Goal: Task Accomplishment & Management: Use online tool/utility

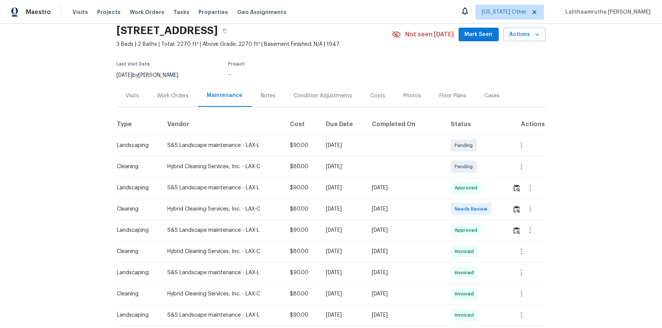
scroll to position [69, 0]
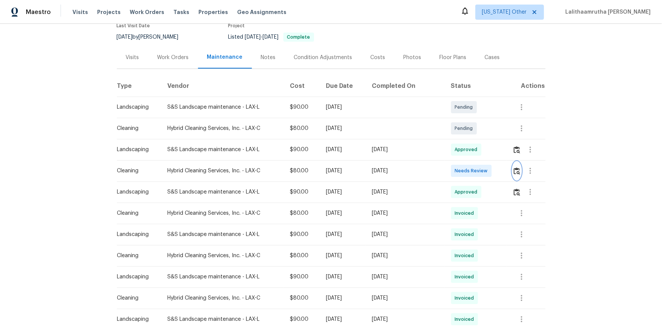
click at [516, 171] on img "button" at bounding box center [517, 171] width 6 height 7
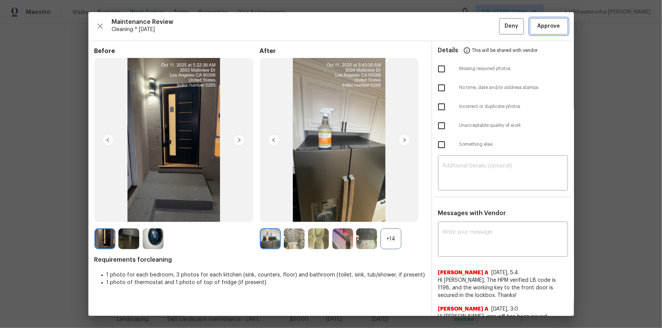
click at [544, 27] on span "Approve" at bounding box center [548, 26] width 23 height 9
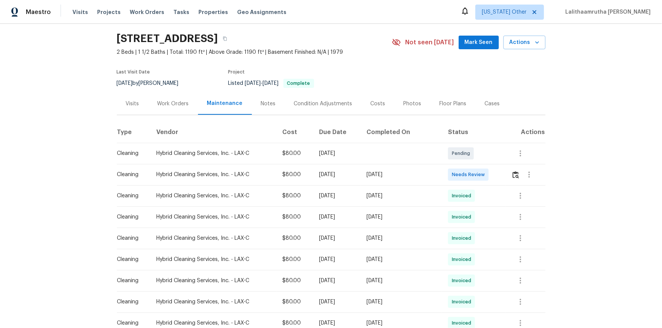
scroll to position [34, 0]
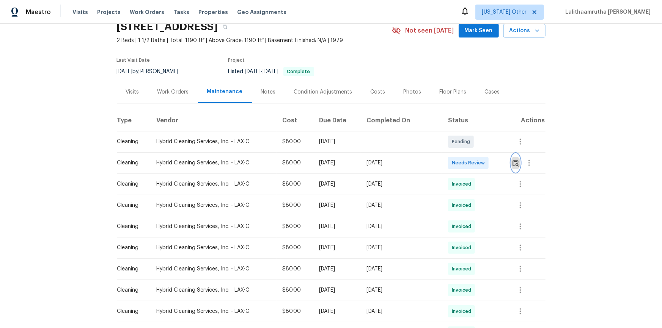
click at [471, 163] on img "button" at bounding box center [515, 163] width 6 height 7
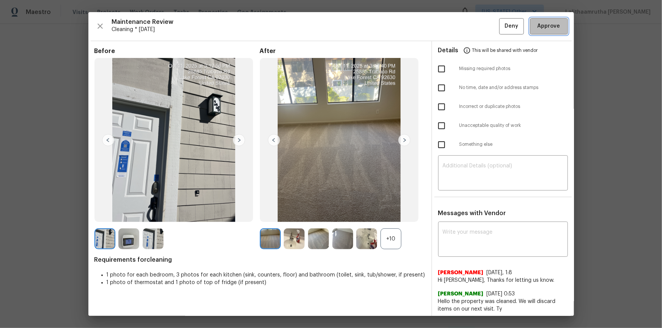
click at [471, 26] on span "Approve" at bounding box center [548, 26] width 23 height 9
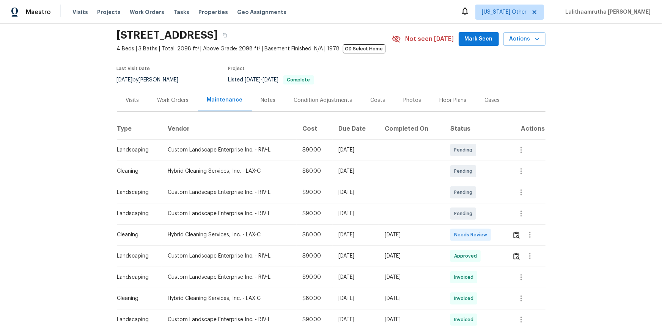
scroll to position [138, 0]
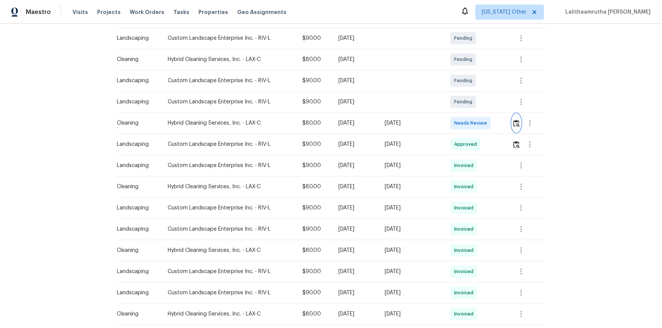
click at [471, 125] on img "button" at bounding box center [516, 123] width 6 height 7
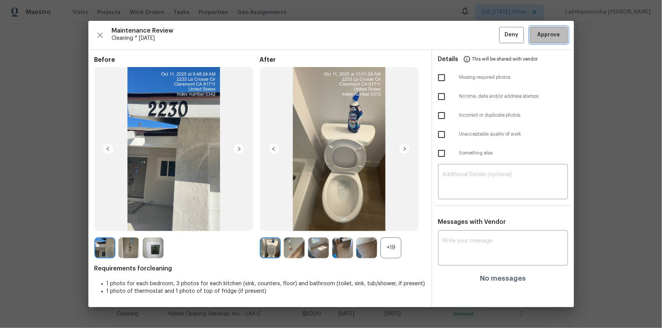
click at [471, 33] on span "Approve" at bounding box center [548, 34] width 23 height 9
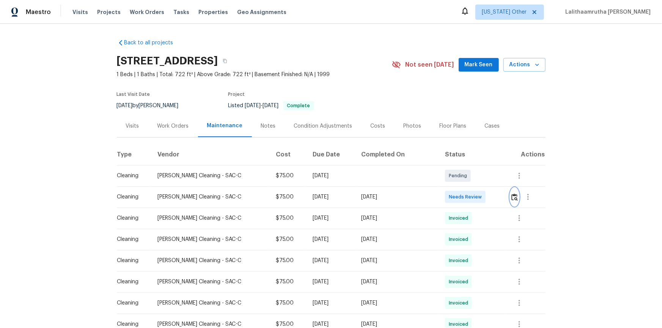
click at [471, 195] on img "button" at bounding box center [514, 197] width 6 height 7
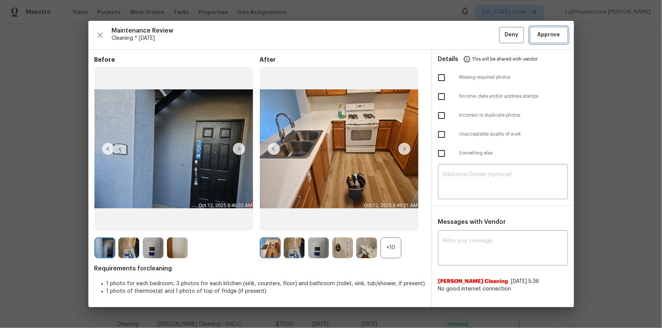
click at [471, 37] on span "Approve" at bounding box center [548, 34] width 23 height 9
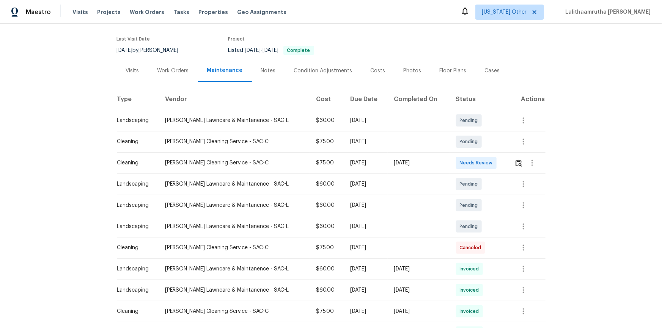
scroll to position [69, 0]
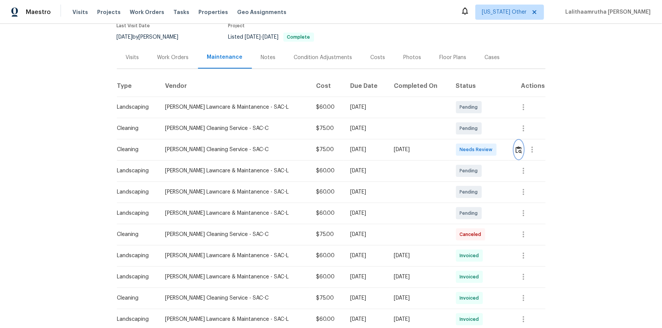
click at [471, 147] on img "button" at bounding box center [518, 149] width 6 height 7
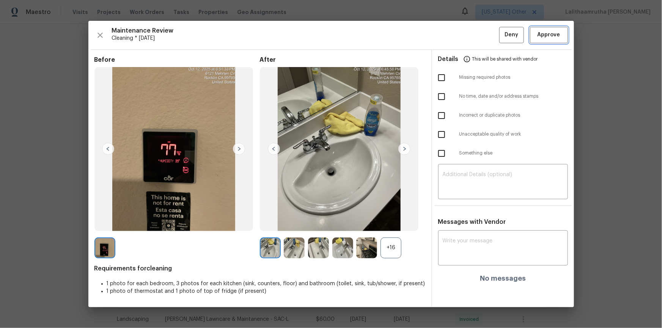
click at [471, 33] on span "Approve" at bounding box center [548, 34] width 23 height 9
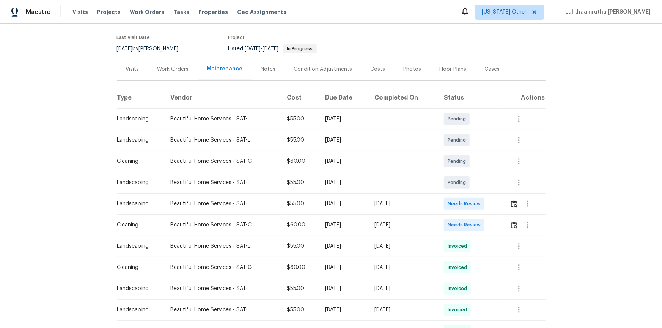
scroll to position [69, 0]
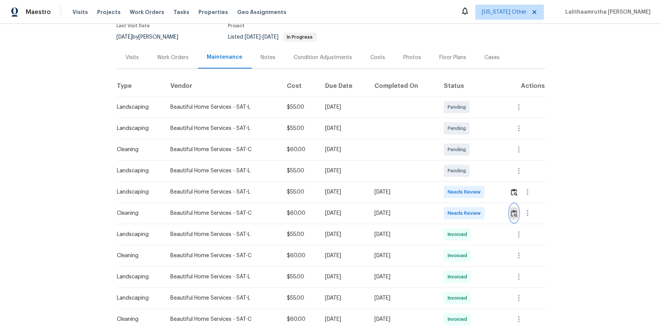
click at [471, 214] on button "button" at bounding box center [514, 213] width 9 height 18
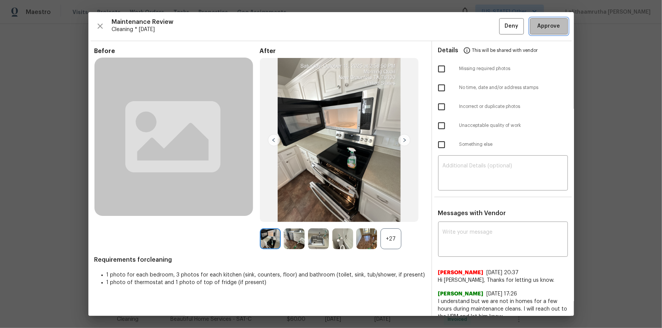
click at [471, 26] on span "Approve" at bounding box center [548, 26] width 23 height 9
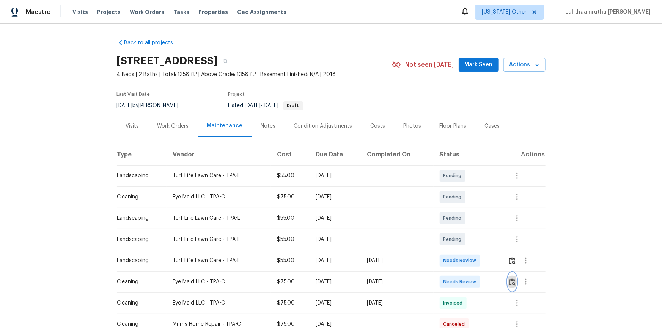
click at [471, 221] on img "button" at bounding box center [512, 282] width 6 height 7
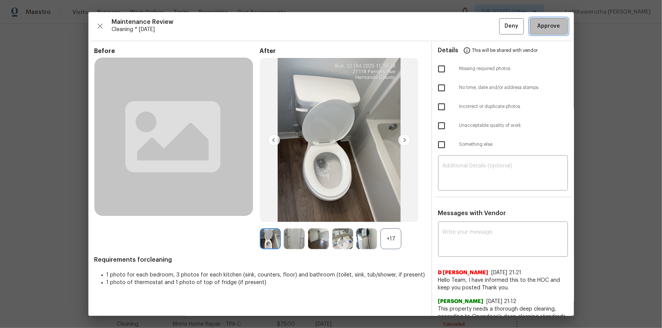
click at [471, 27] on span "Approve" at bounding box center [548, 26] width 23 height 9
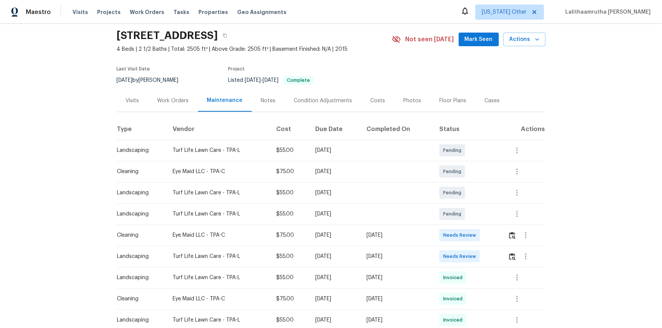
scroll to position [69, 0]
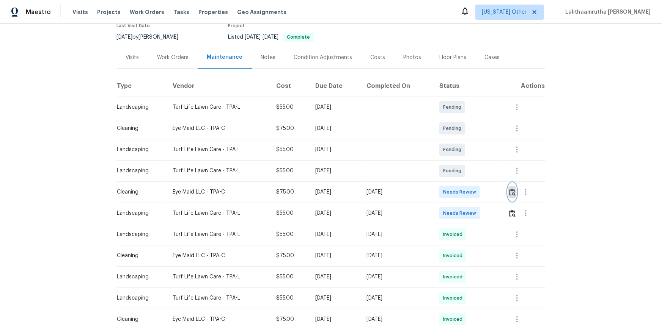
click at [471, 191] on img "button" at bounding box center [512, 192] width 6 height 7
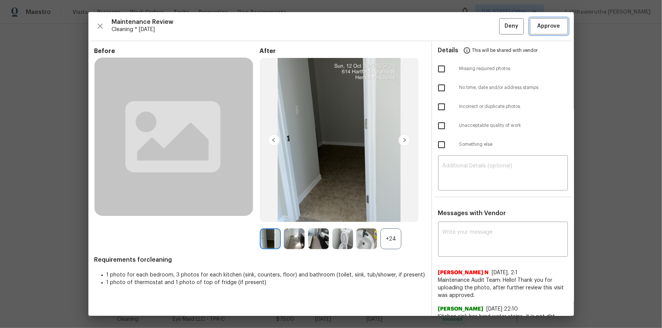
click at [471, 28] on span "Approve" at bounding box center [548, 26] width 23 height 9
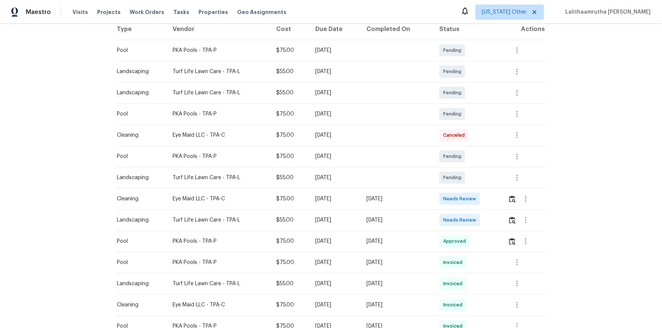
scroll to position [138, 0]
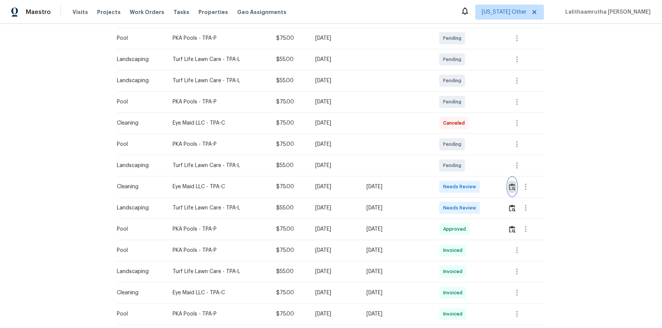
click at [471, 189] on img "button" at bounding box center [512, 187] width 6 height 7
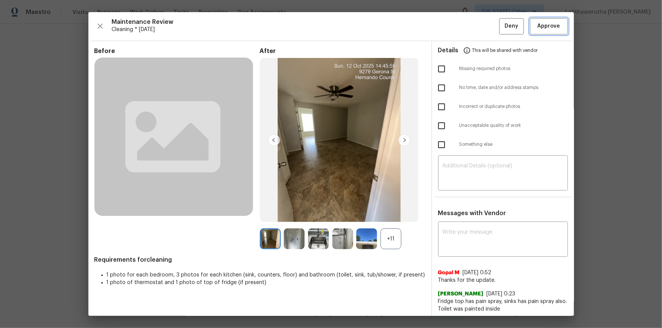
click at [471, 27] on span "Approve" at bounding box center [548, 26] width 23 height 9
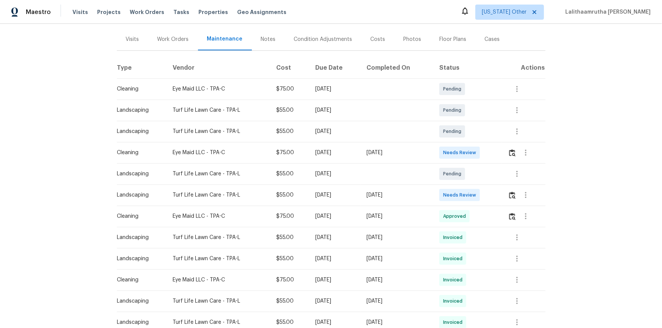
scroll to position [138, 0]
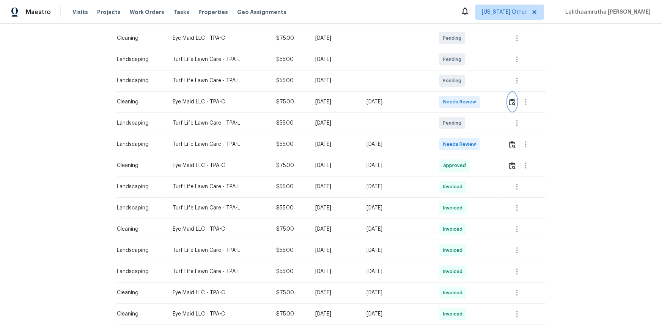
click at [471, 103] on img "button" at bounding box center [512, 102] width 6 height 7
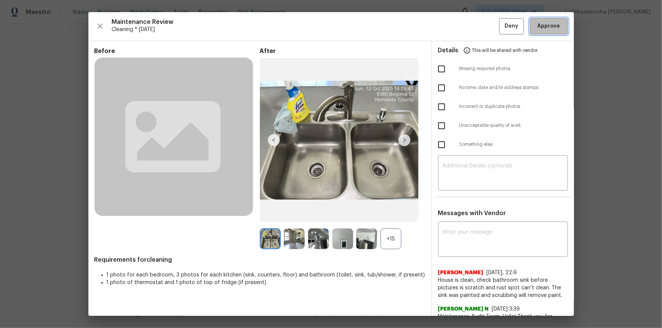
click at [471, 22] on button "Approve" at bounding box center [549, 26] width 38 height 16
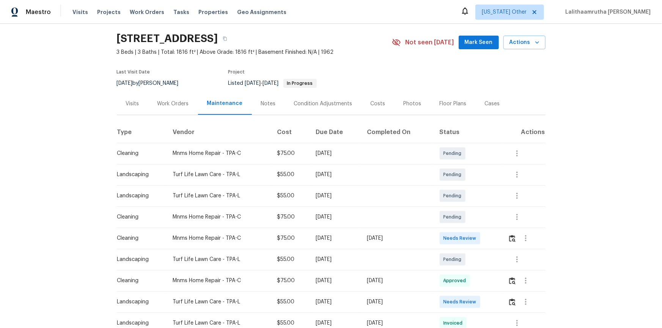
scroll to position [34, 0]
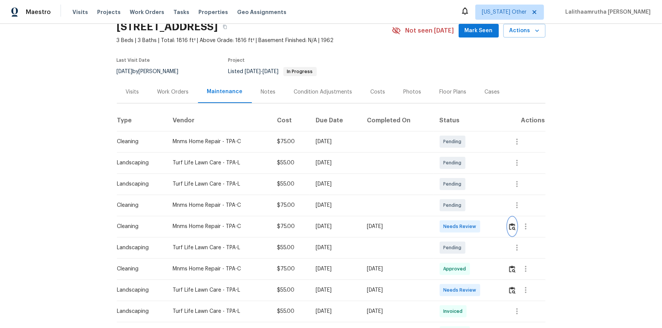
click at [471, 221] on img "button" at bounding box center [512, 226] width 6 height 7
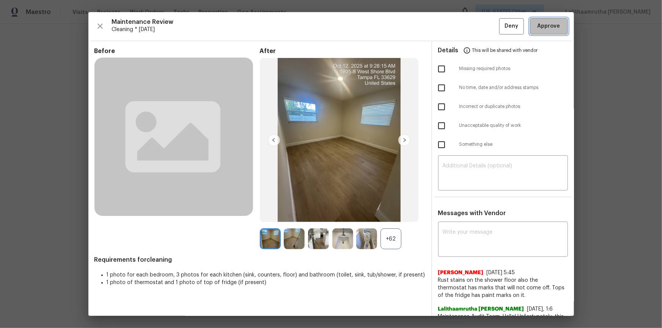
click at [471, 27] on span "Approve" at bounding box center [548, 26] width 23 height 9
